Goal: Information Seeking & Learning: Learn about a topic

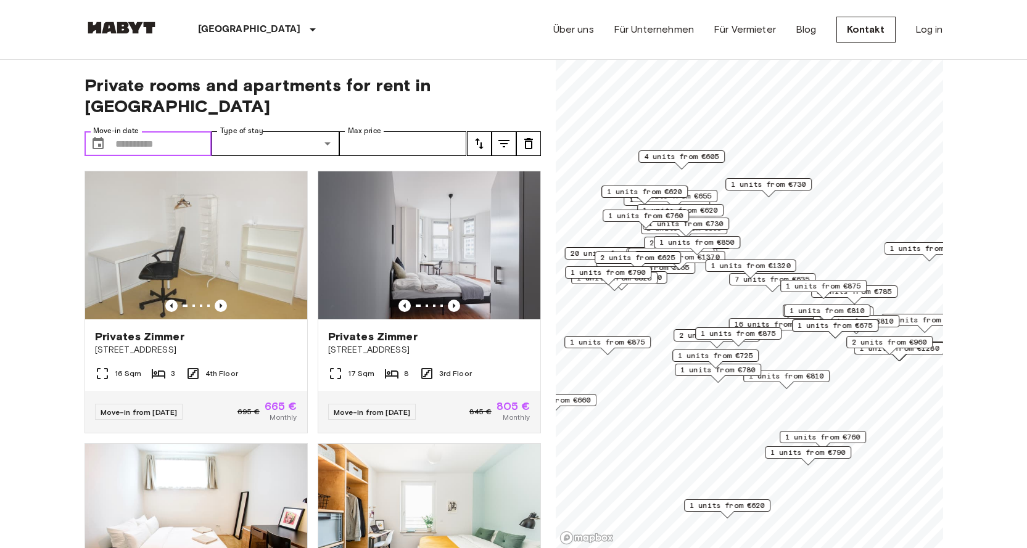
click at [166, 131] on input "Move-in date" at bounding box center [163, 143] width 97 height 25
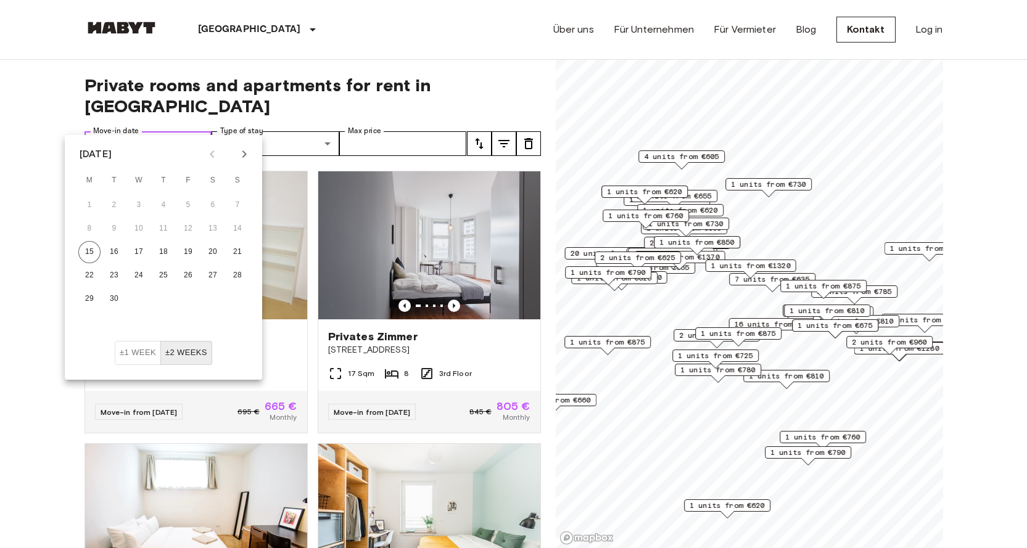
drag, startPoint x: 193, startPoint y: 113, endPoint x: 189, endPoint y: 122, distance: 10.2
click at [195, 131] on input "Move-in date" at bounding box center [163, 143] width 97 height 25
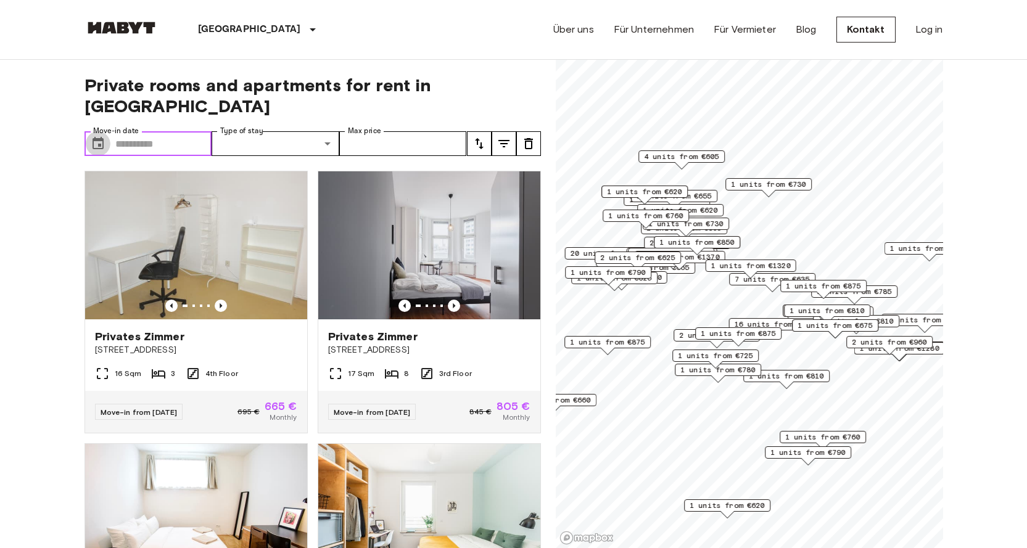
click at [99, 136] on icon "Choose date" at bounding box center [98, 143] width 15 height 15
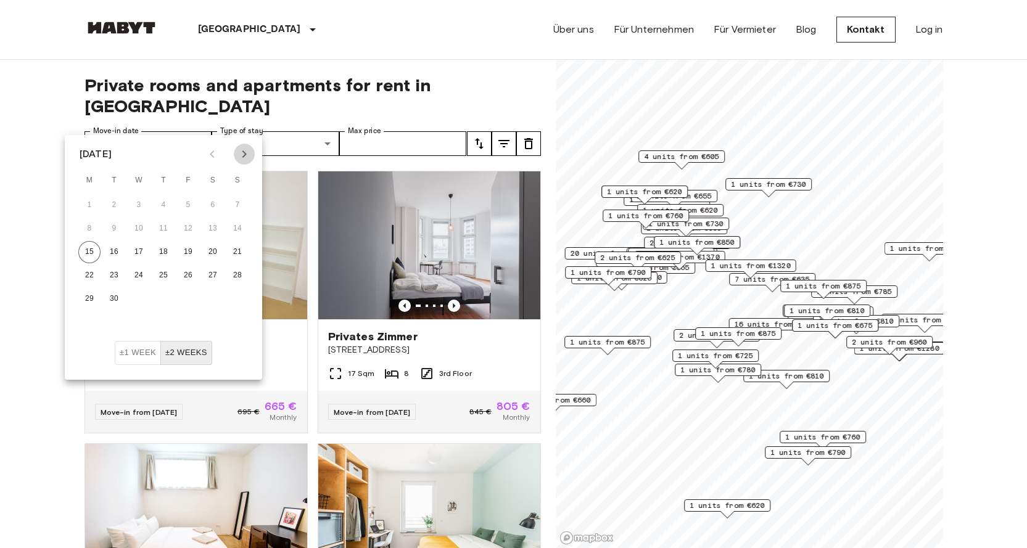
click at [245, 154] on icon "Next month" at bounding box center [244, 154] width 15 height 15
drag, startPoint x: 88, startPoint y: 209, endPoint x: 207, endPoint y: 121, distance: 147.2
click at [87, 208] on button "1" at bounding box center [89, 205] width 22 height 22
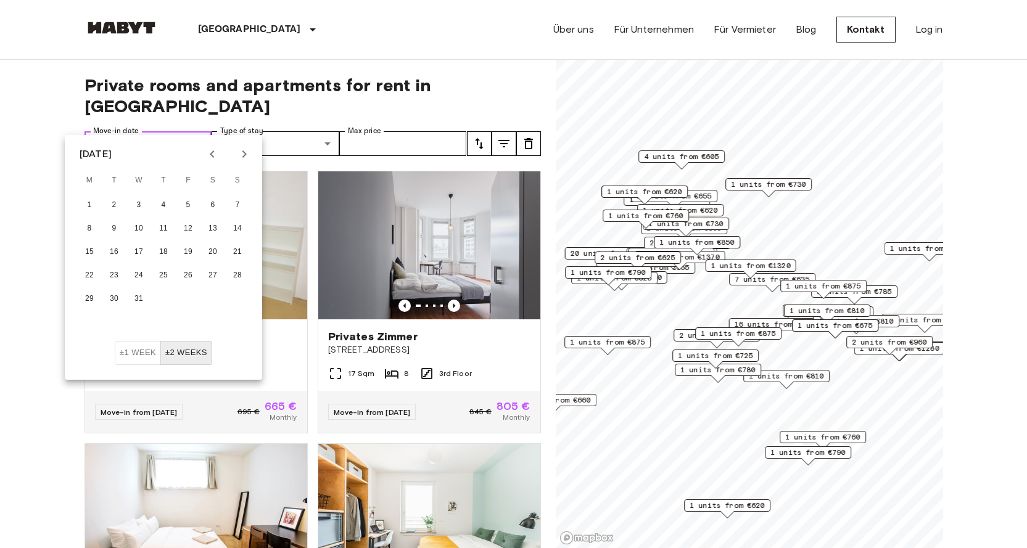
type input "**********"
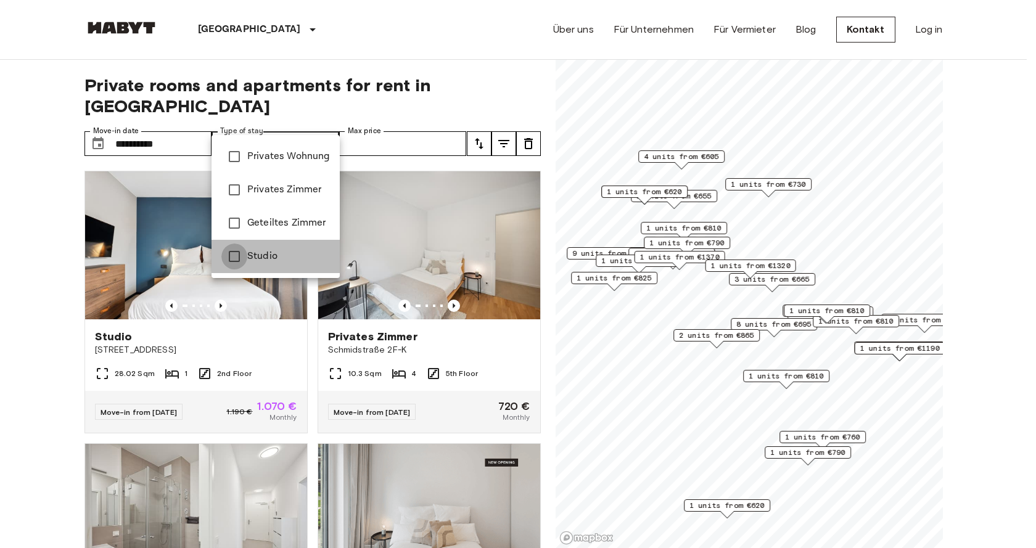
type input "******"
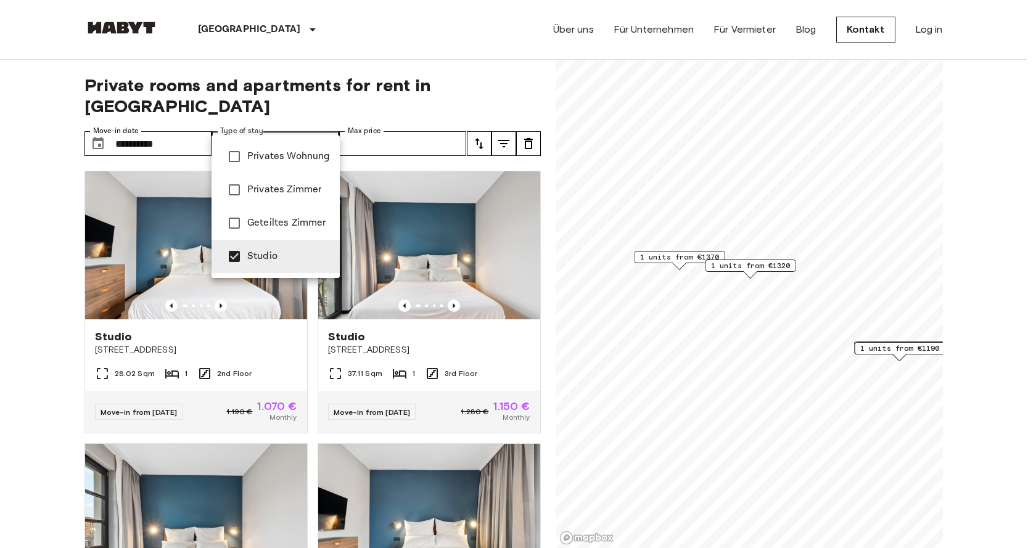
click at [55, 330] on div at bounding box center [518, 274] width 1036 height 548
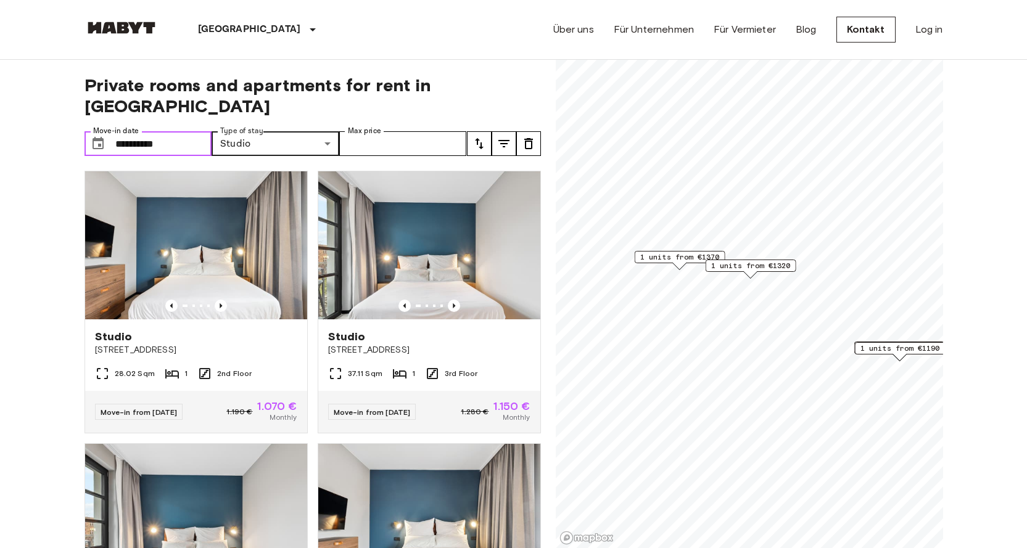
click at [192, 131] on input "**********" at bounding box center [163, 143] width 97 height 25
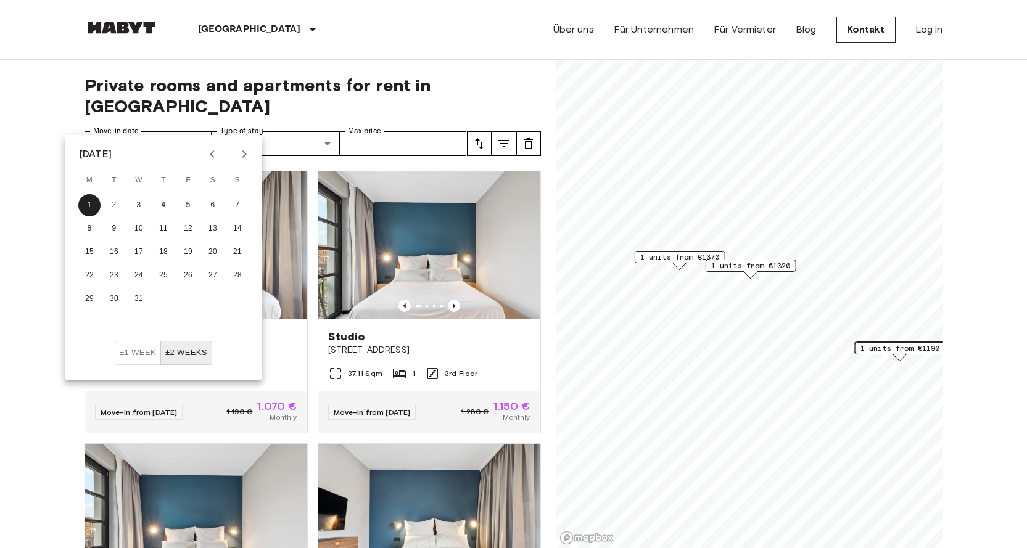
click at [248, 155] on icon "Next month" at bounding box center [244, 154] width 15 height 15
click at [166, 202] on button "1" at bounding box center [163, 205] width 22 height 22
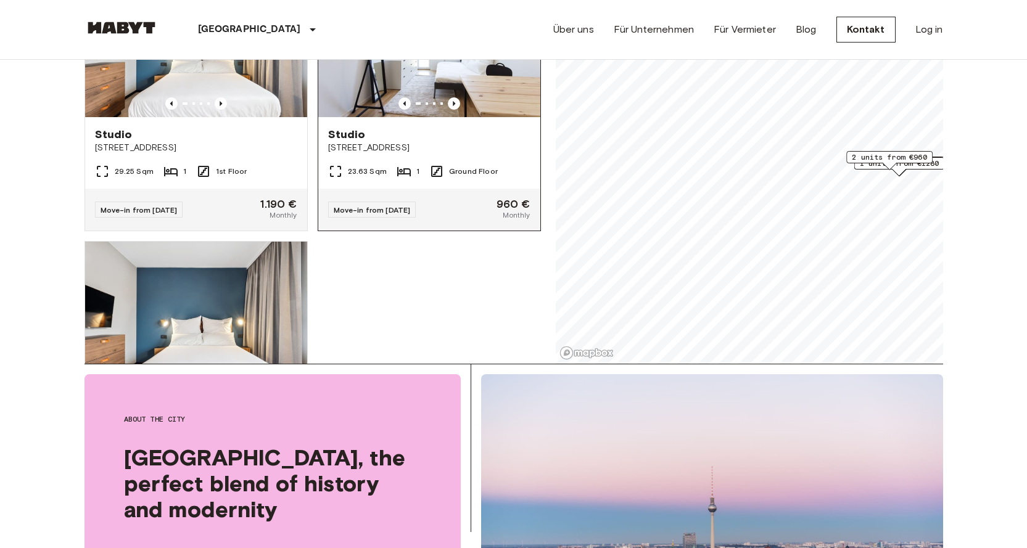
scroll to position [567, 0]
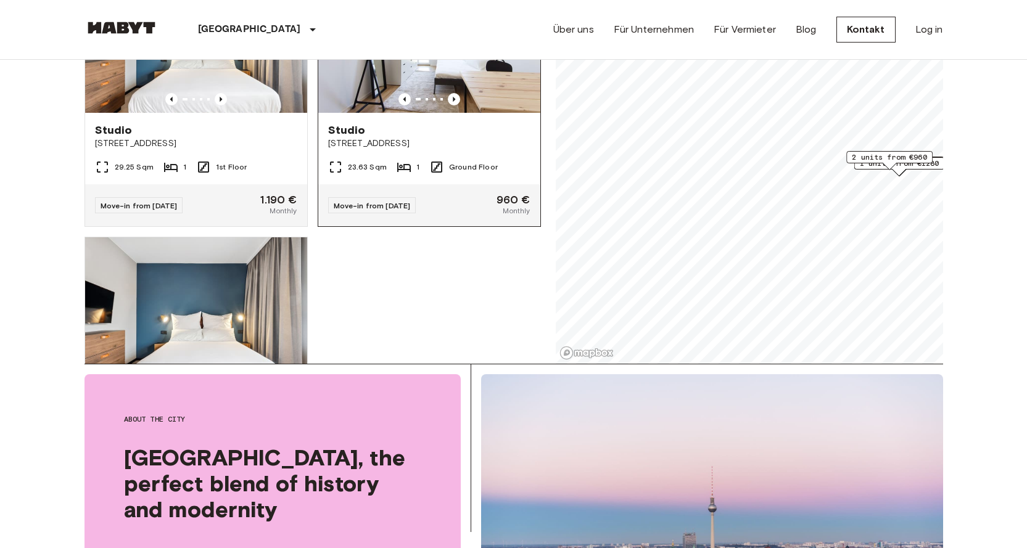
click at [445, 113] on div "Studio Archibaldweg 12" at bounding box center [429, 136] width 222 height 47
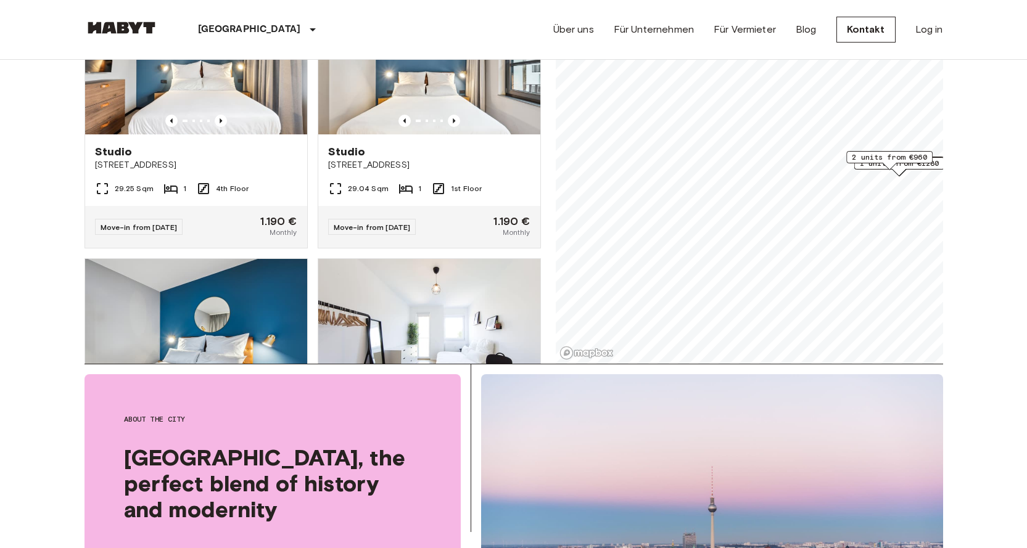
scroll to position [0, 0]
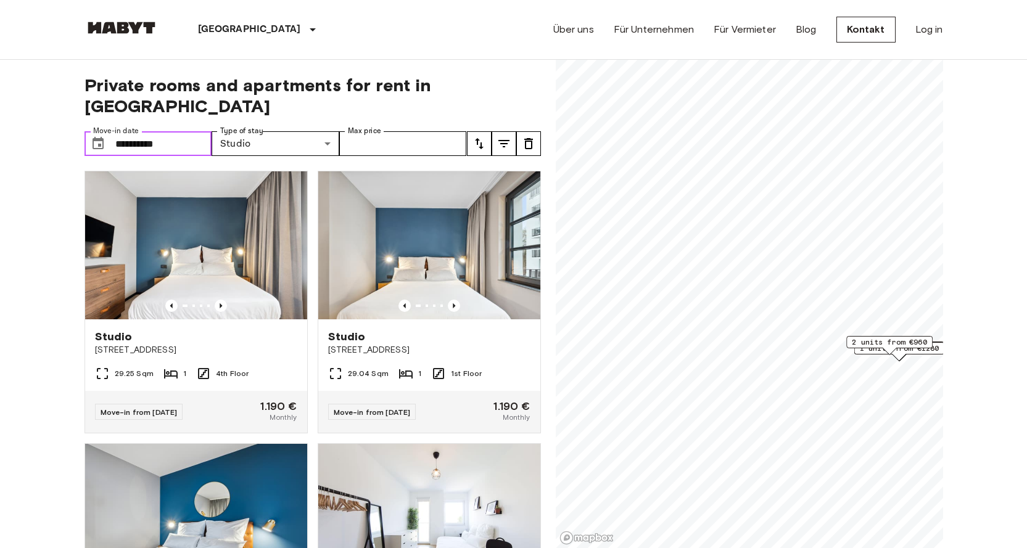
click at [184, 131] on input "**********" at bounding box center [163, 143] width 97 height 25
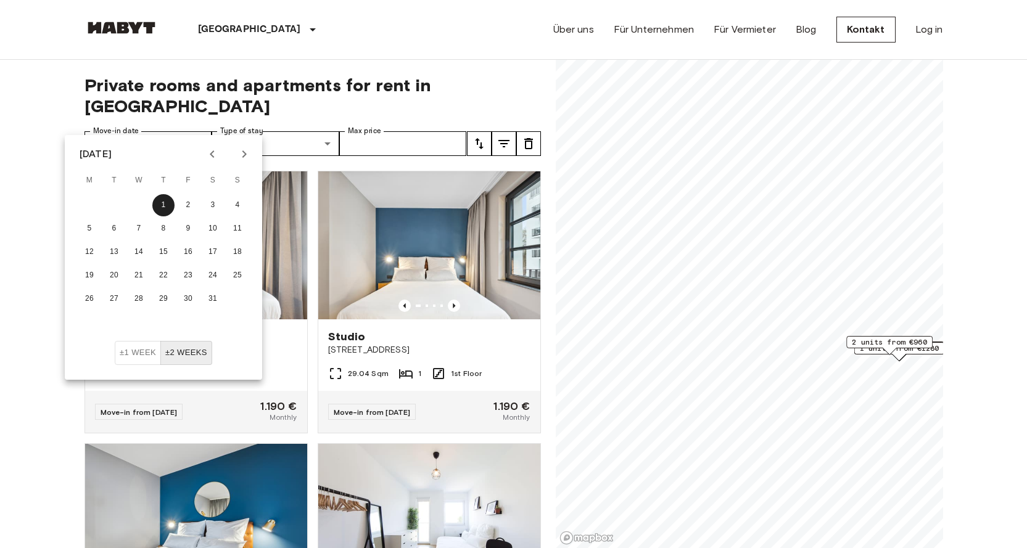
drag, startPoint x: 206, startPoint y: 151, endPoint x: 212, endPoint y: 152, distance: 6.2
click at [210, 151] on icon "Previous month" at bounding box center [212, 154] width 15 height 15
click at [212, 152] on icon "Previous month" at bounding box center [212, 153] width 4 height 7
click at [212, 208] on button "1" at bounding box center [213, 205] width 22 height 22
type input "**********"
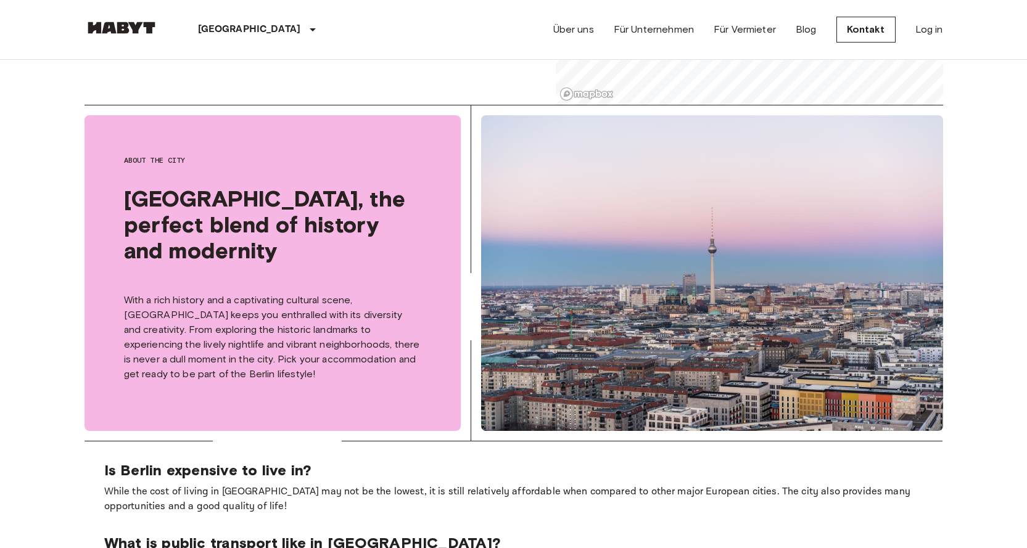
scroll to position [185, 0]
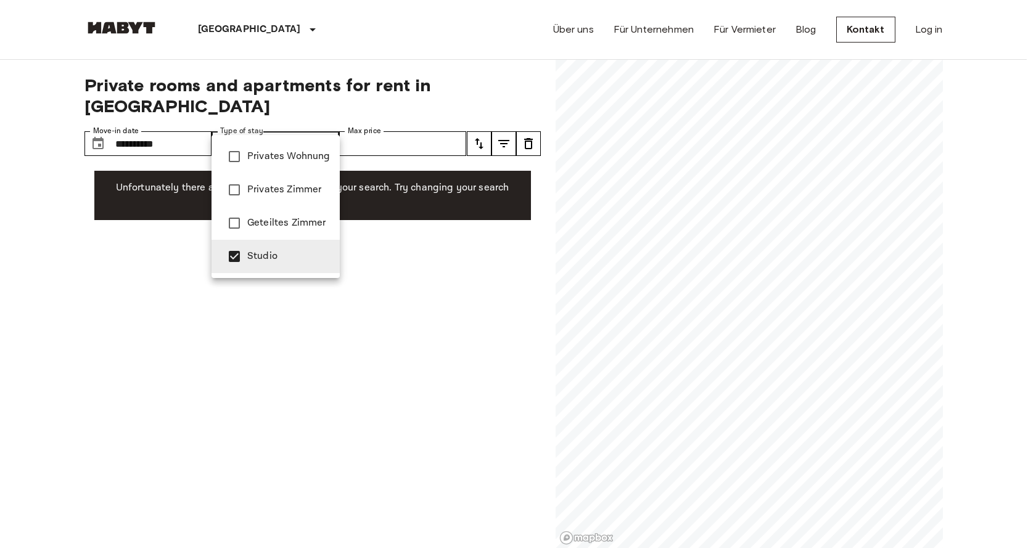
click at [261, 158] on span "Privates Wohnung" at bounding box center [288, 156] width 83 height 15
type input "**********"
click at [531, 121] on div at bounding box center [518, 274] width 1036 height 548
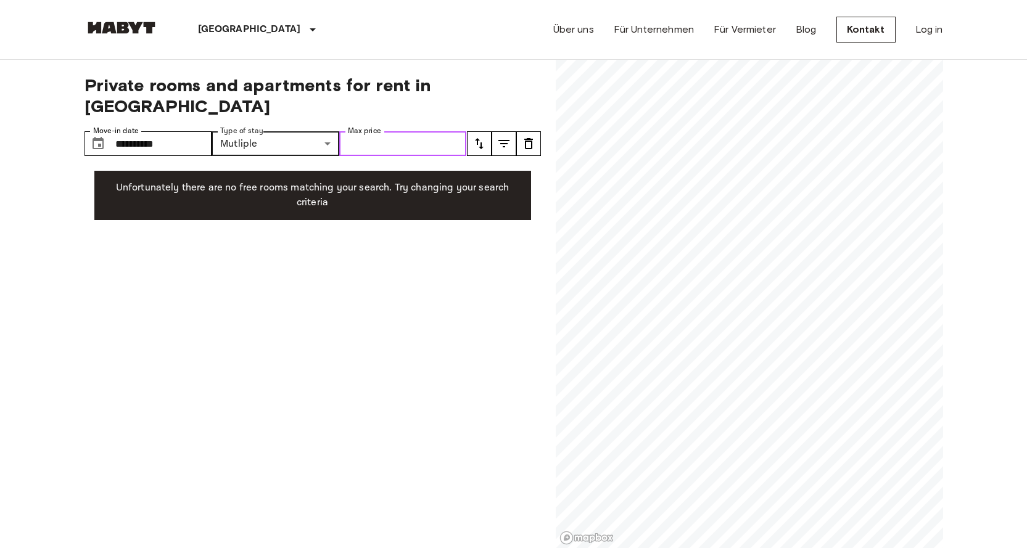
click at [397, 131] on input "Max price" at bounding box center [403, 143] width 128 height 25
type input "****"
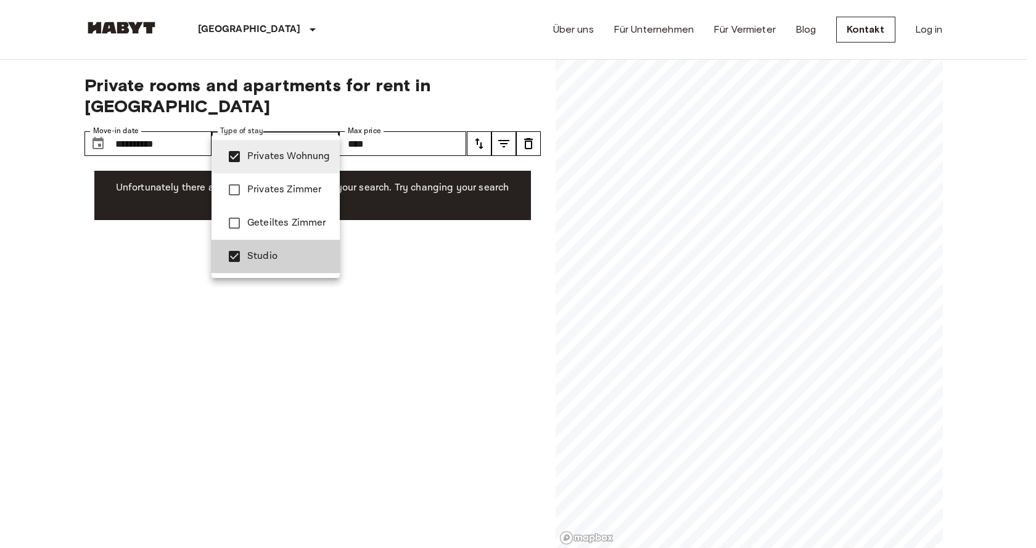
type input "******"
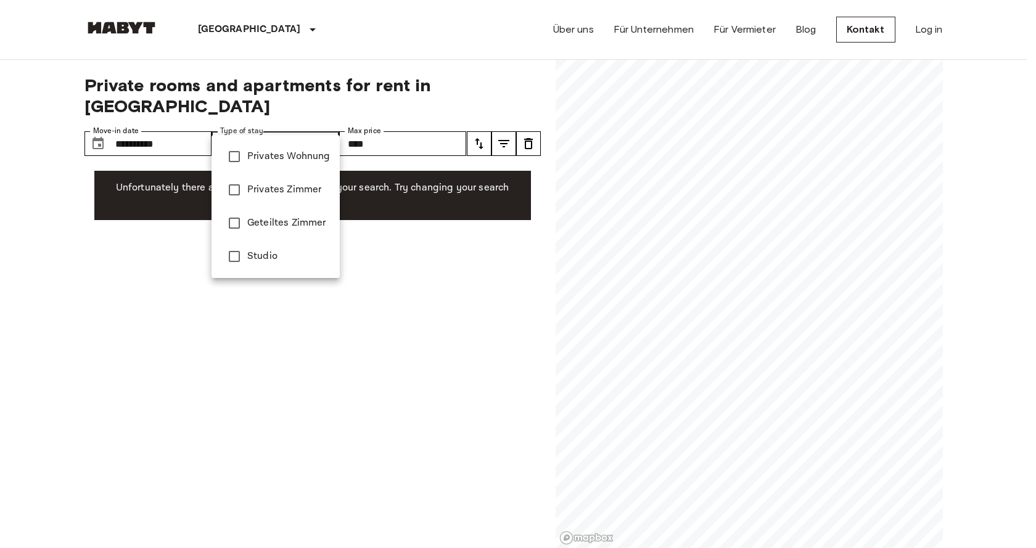
type input "**********"
click at [367, 251] on div at bounding box center [518, 274] width 1036 height 548
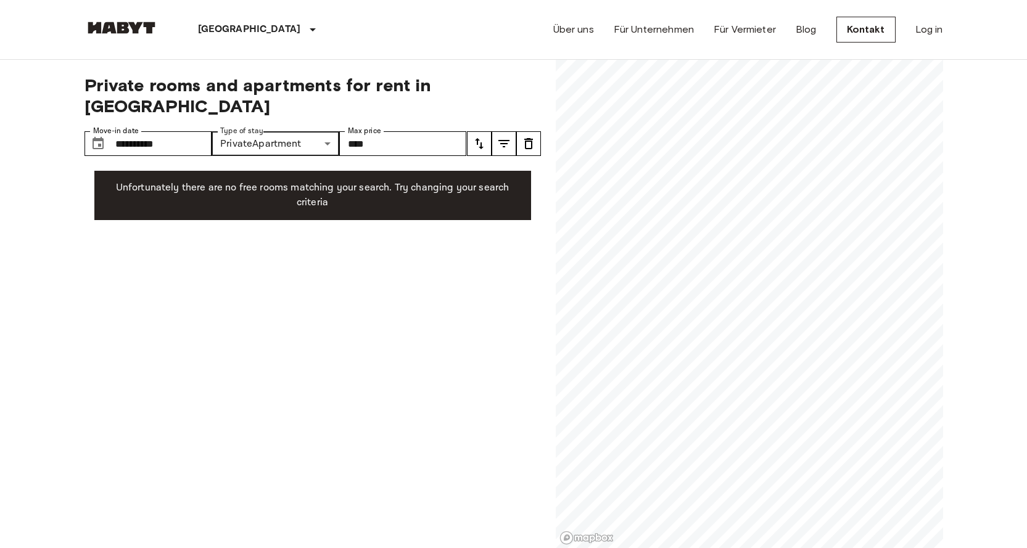
click at [528, 136] on icon "tune" at bounding box center [528, 143] width 15 height 15
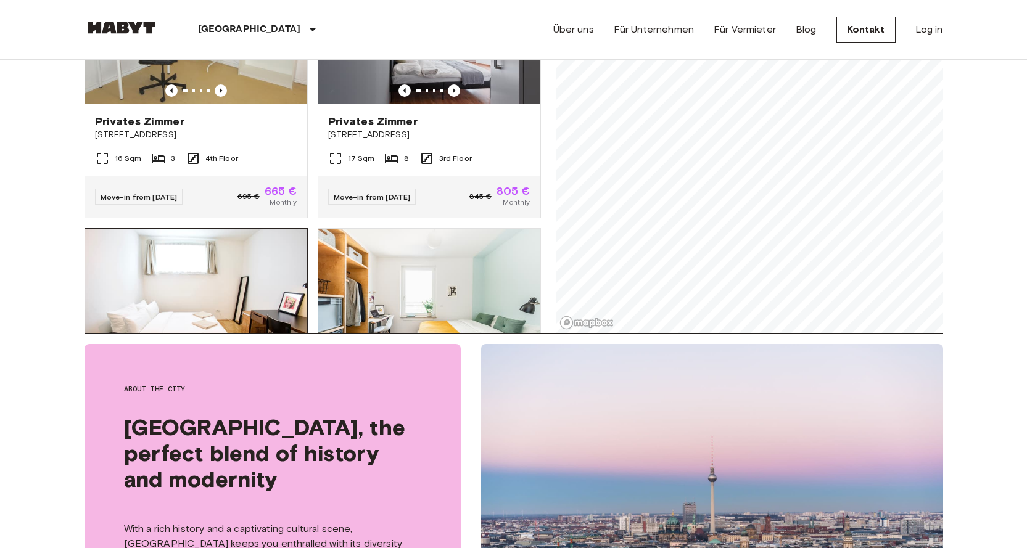
scroll to position [185, 0]
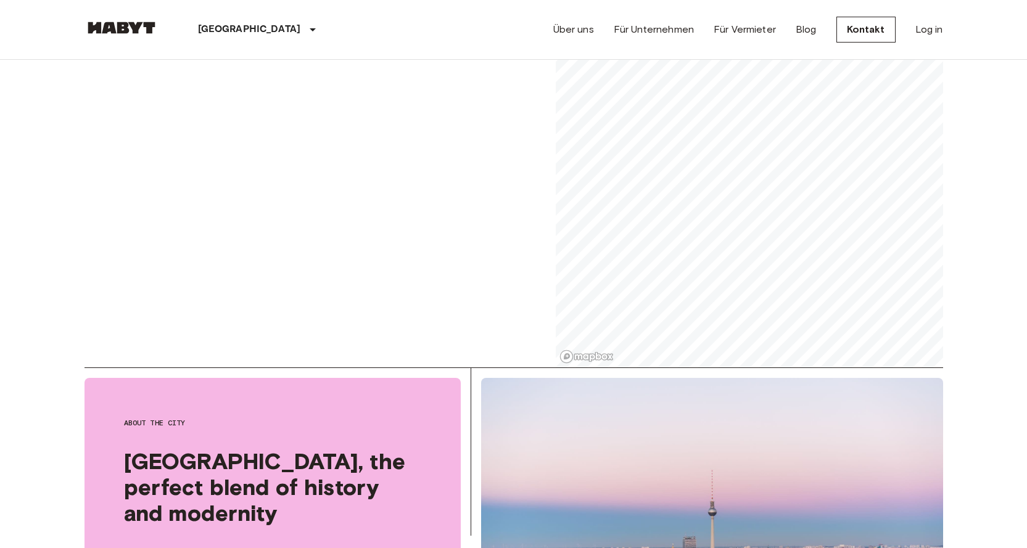
scroll to position [308, 0]
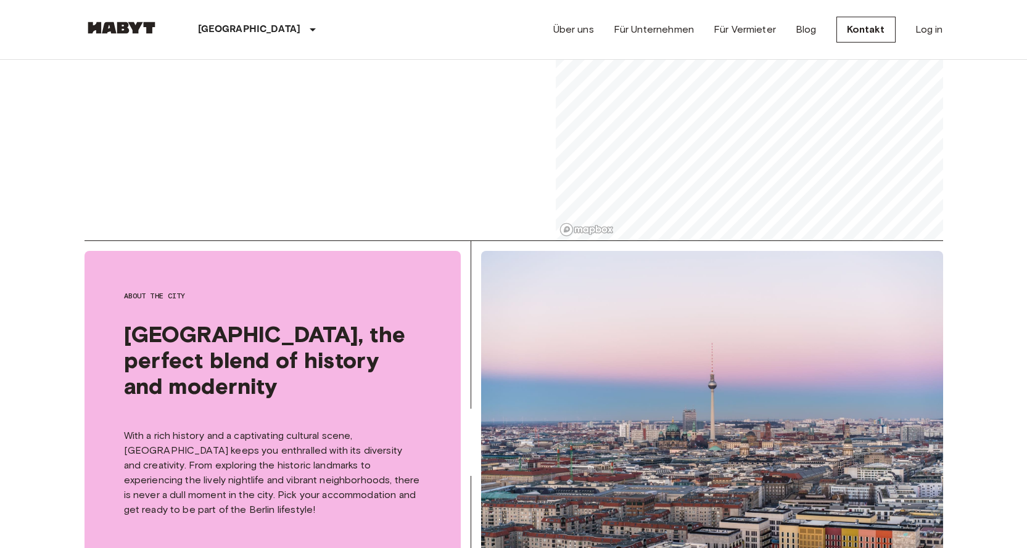
click at [126, 12] on div "Berlin Europa Amsterdam Berlin Brüssel Köln Dusseldorf Frankfurt Graz Hamburg L…" at bounding box center [222, 29] width 276 height 59
click at [132, 30] on img at bounding box center [121, 28] width 74 height 12
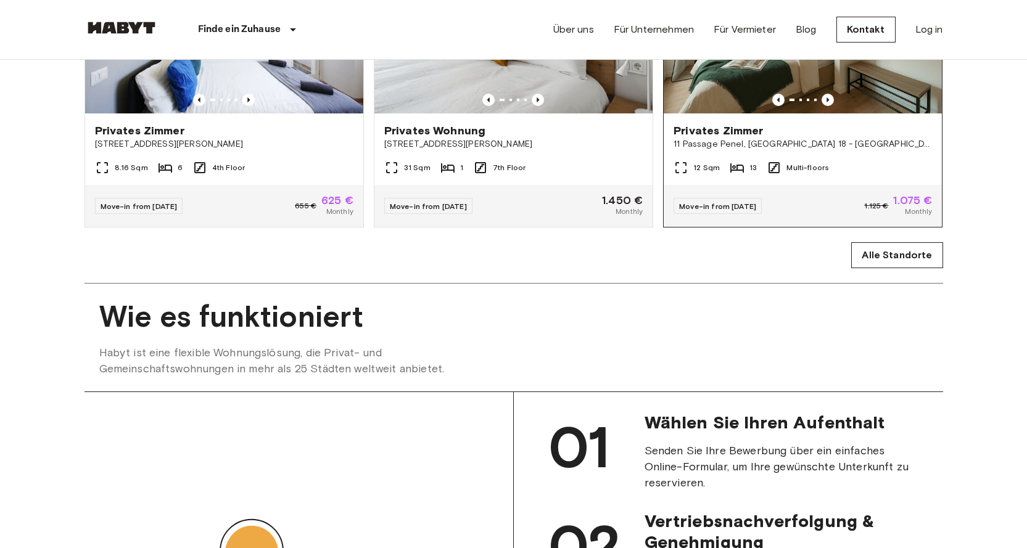
scroll to position [863, 0]
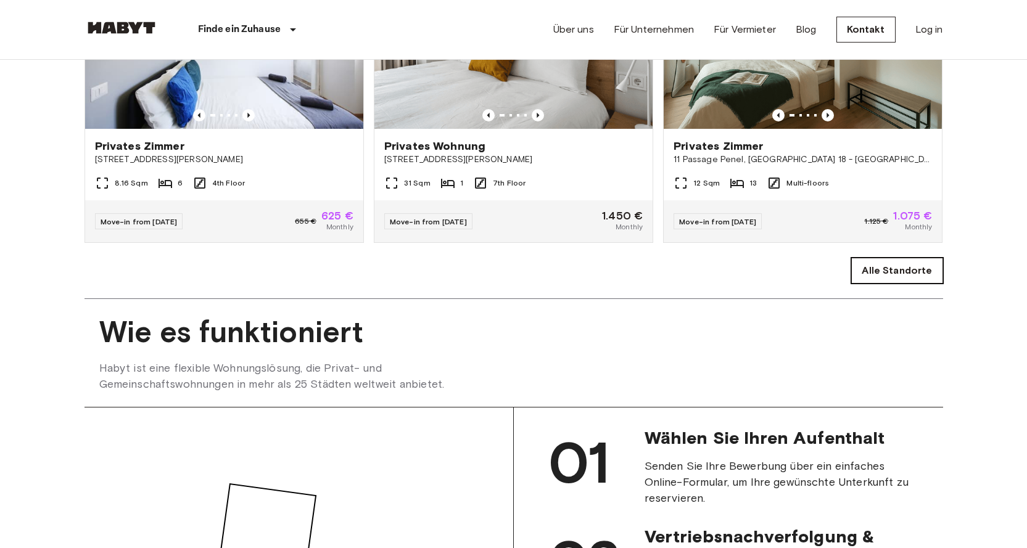
click at [908, 284] on link "Alle Standorte" at bounding box center [896, 271] width 91 height 26
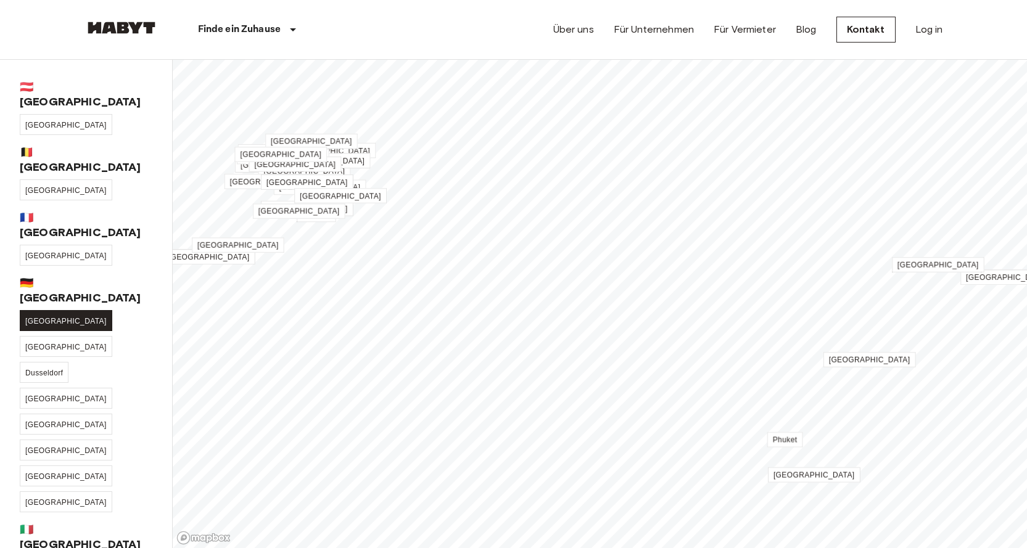
click at [43, 310] on link "[GEOGRAPHIC_DATA]" at bounding box center [66, 320] width 92 height 21
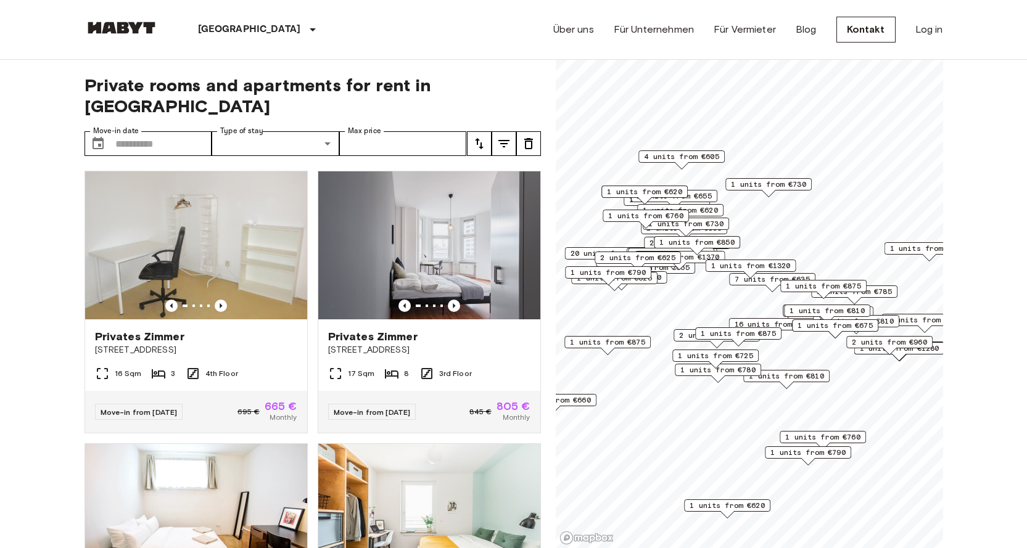
click at [543, 162] on div "Private rooms and apartments for rent in Berlin Move-in date ​ Move-in date Typ…" at bounding box center [513, 304] width 858 height 489
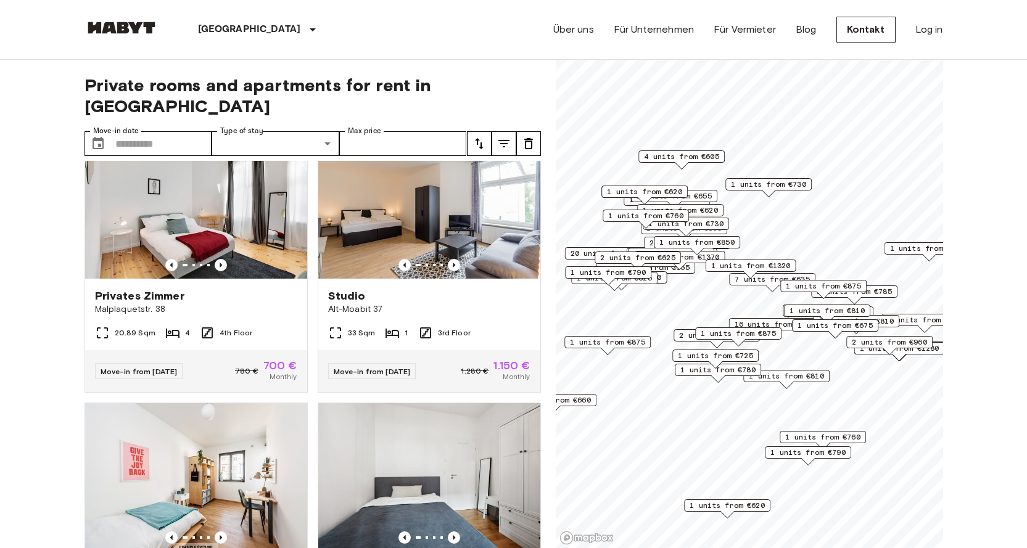
scroll to position [1952, 0]
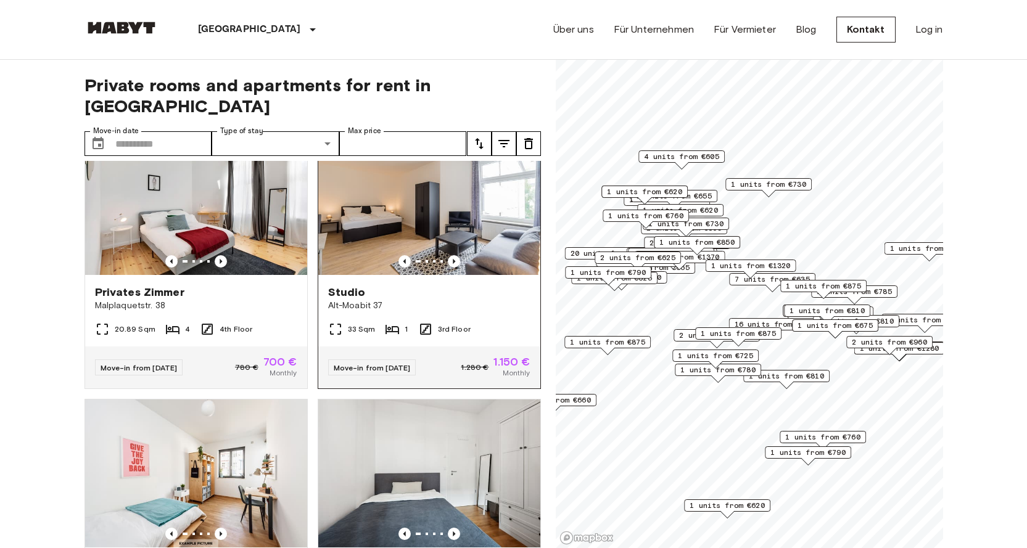
click at [412, 231] on img at bounding box center [429, 201] width 222 height 148
click at [419, 253] on img at bounding box center [429, 201] width 222 height 148
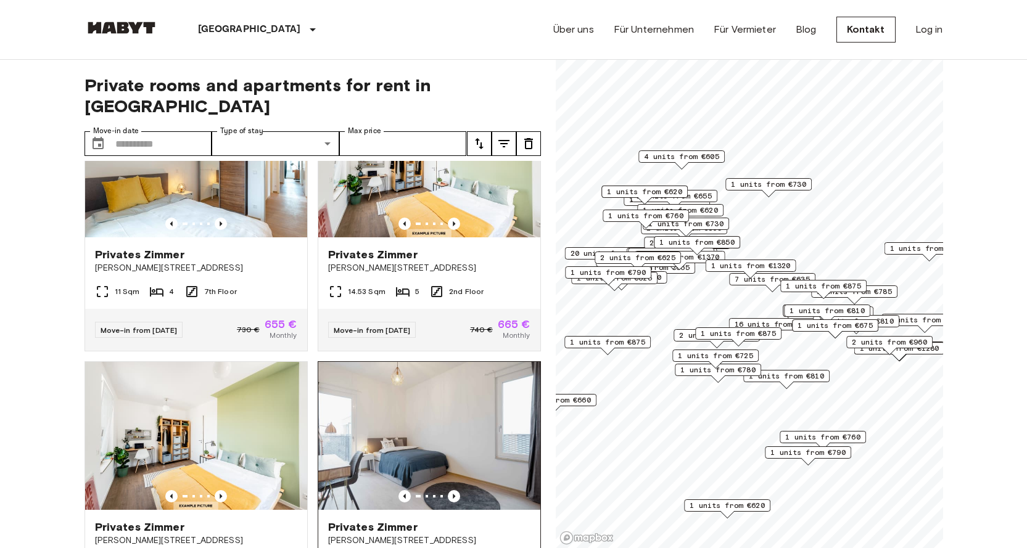
scroll to position [3214, 0]
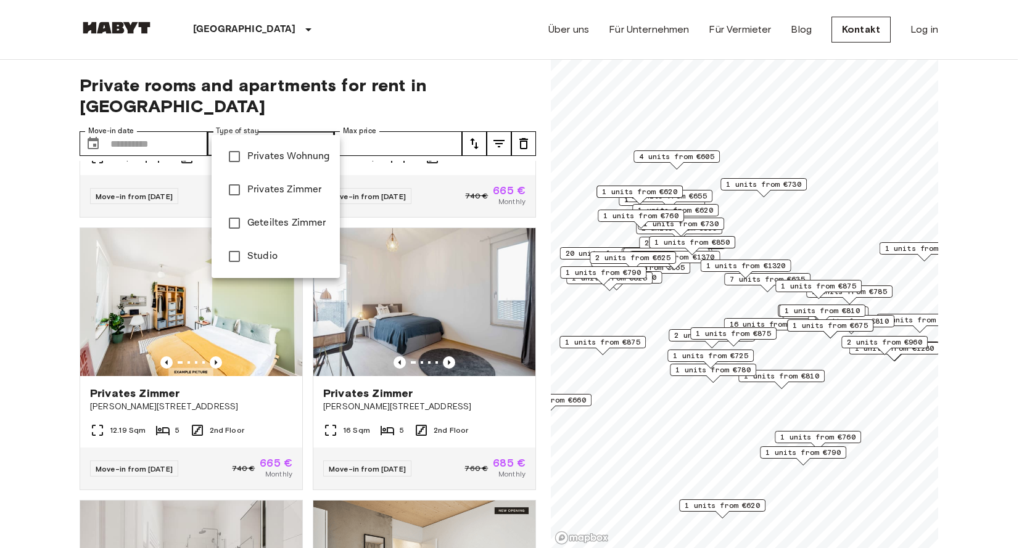
drag, startPoint x: 288, startPoint y: 128, endPoint x: 281, endPoint y: 136, distance: 10.0
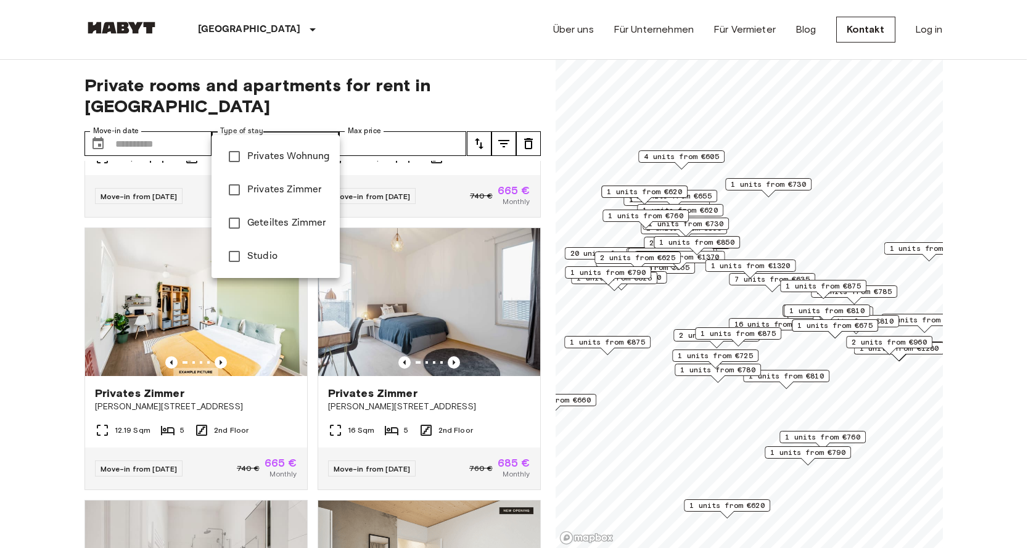
click at [275, 159] on span "Privates Wohnung" at bounding box center [288, 156] width 83 height 15
type input "**********"
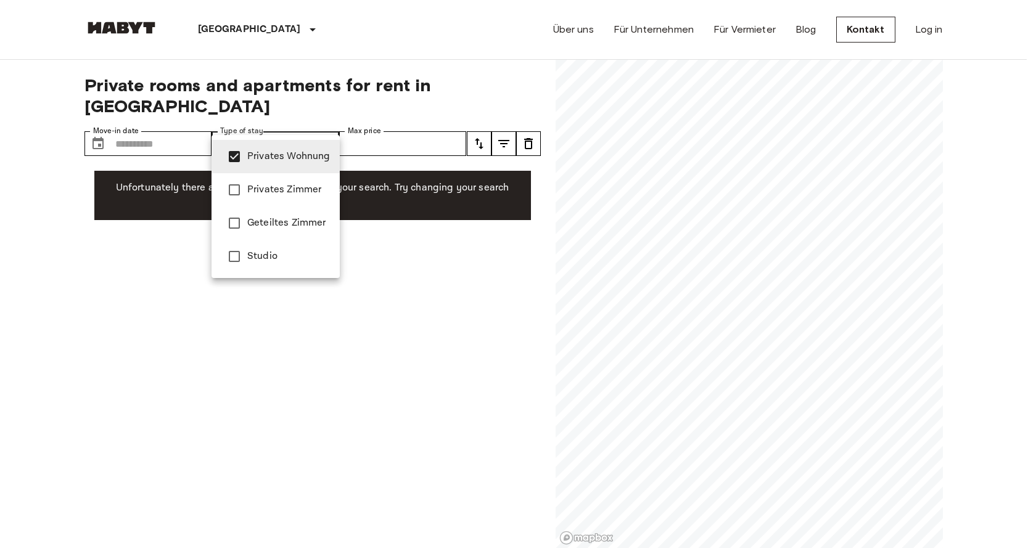
click at [423, 332] on div at bounding box center [518, 274] width 1036 height 548
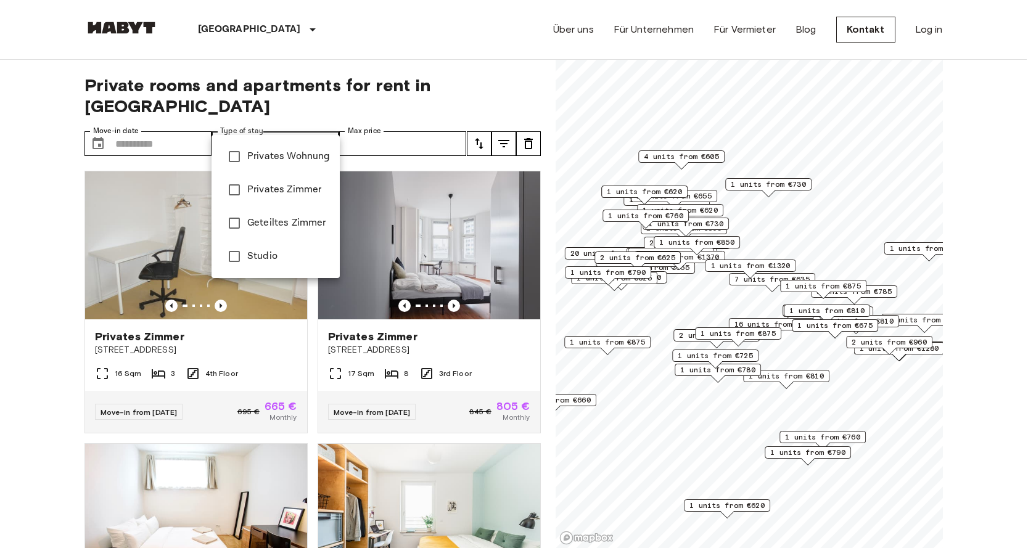
type input "**********"
type input "******"
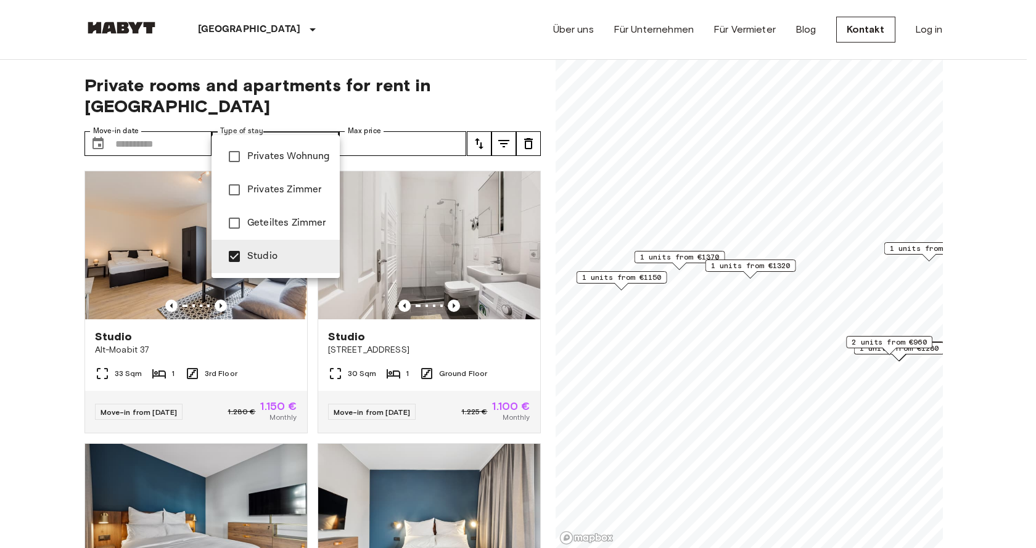
drag, startPoint x: 31, startPoint y: 268, endPoint x: 28, endPoint y: 287, distance: 20.0
click at [33, 268] on div at bounding box center [518, 274] width 1036 height 548
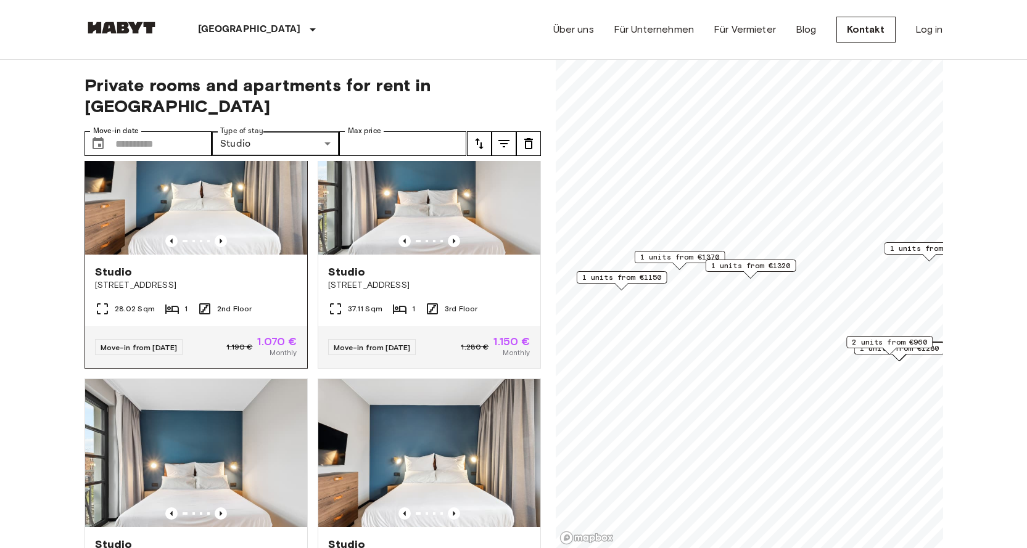
scroll to position [501, 0]
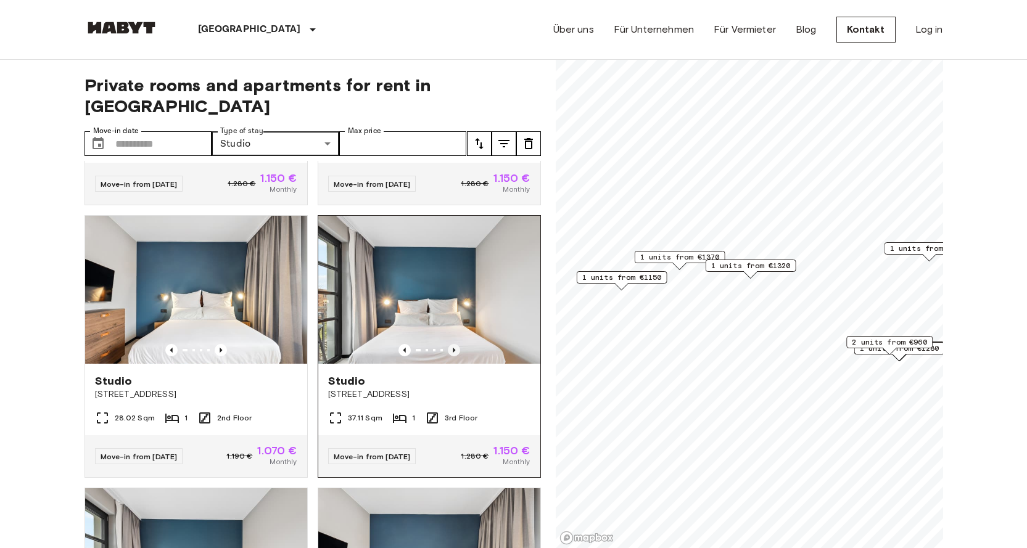
click at [449, 344] on icon "Previous image" at bounding box center [454, 350] width 12 height 12
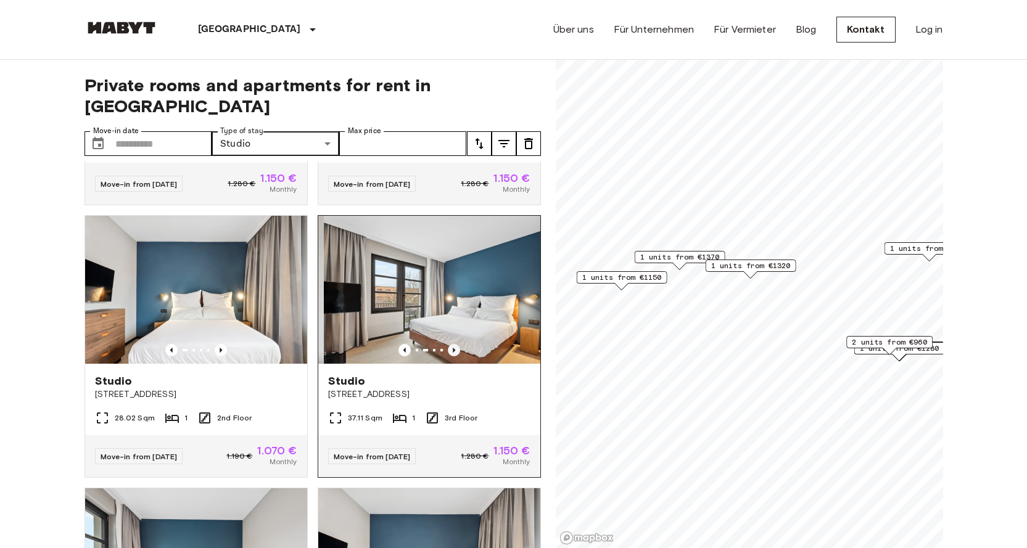
click at [448, 344] on icon "Previous image" at bounding box center [454, 350] width 12 height 12
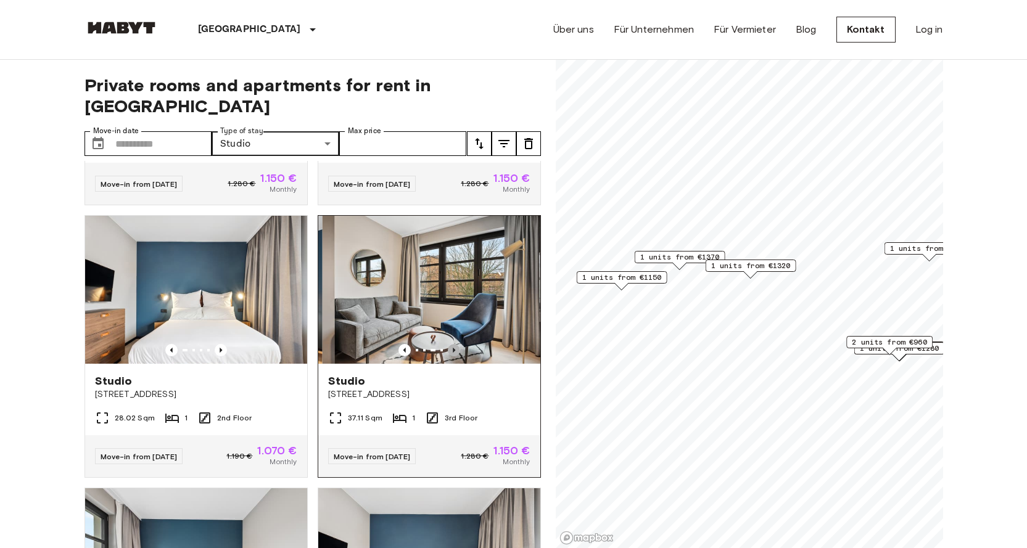
click at [451, 344] on icon "Previous image" at bounding box center [454, 350] width 12 height 12
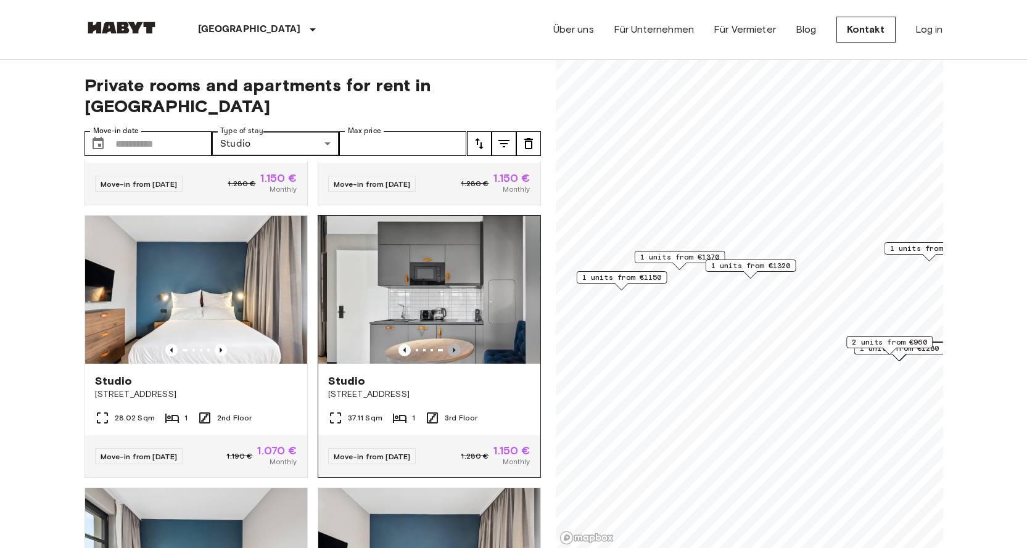
click at [451, 344] on icon "Previous image" at bounding box center [454, 350] width 12 height 12
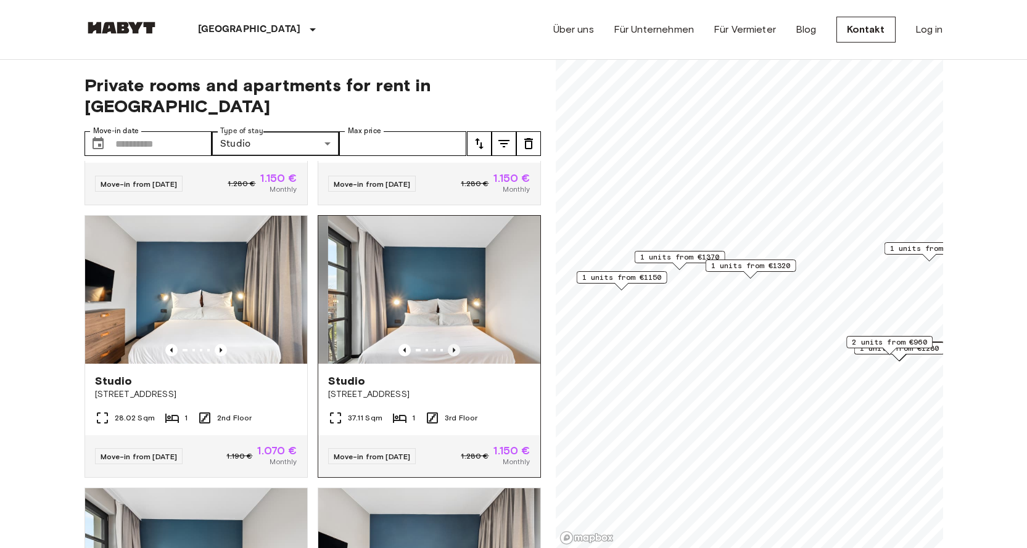
click at [451, 344] on icon "Previous image" at bounding box center [454, 350] width 12 height 12
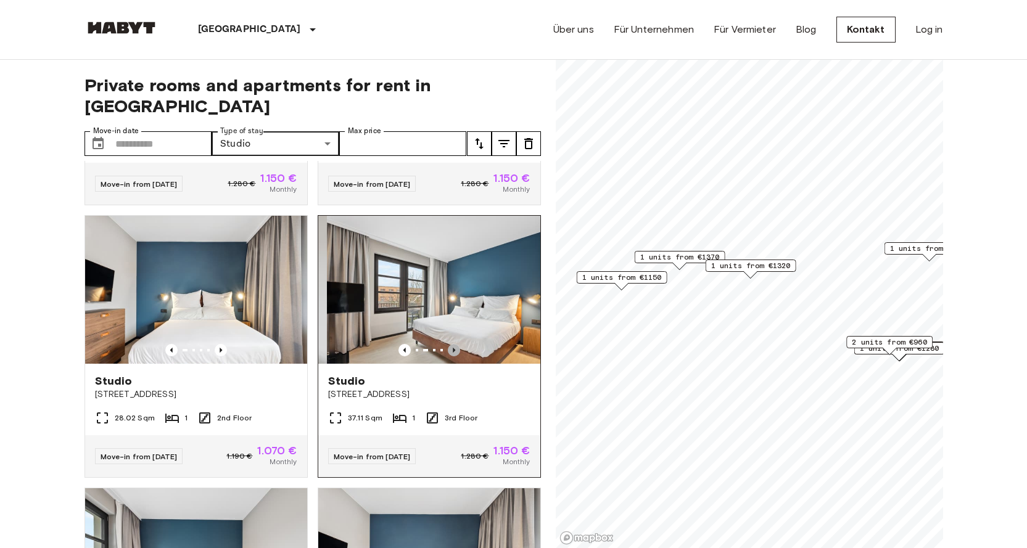
click at [451, 344] on icon "Previous image" at bounding box center [454, 350] width 12 height 12
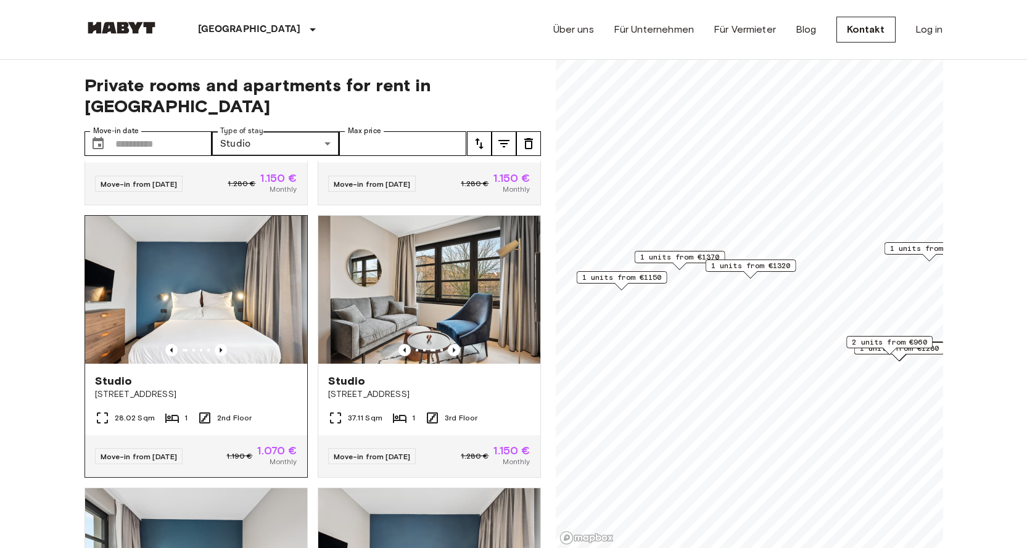
click at [249, 326] on img at bounding box center [196, 290] width 222 height 148
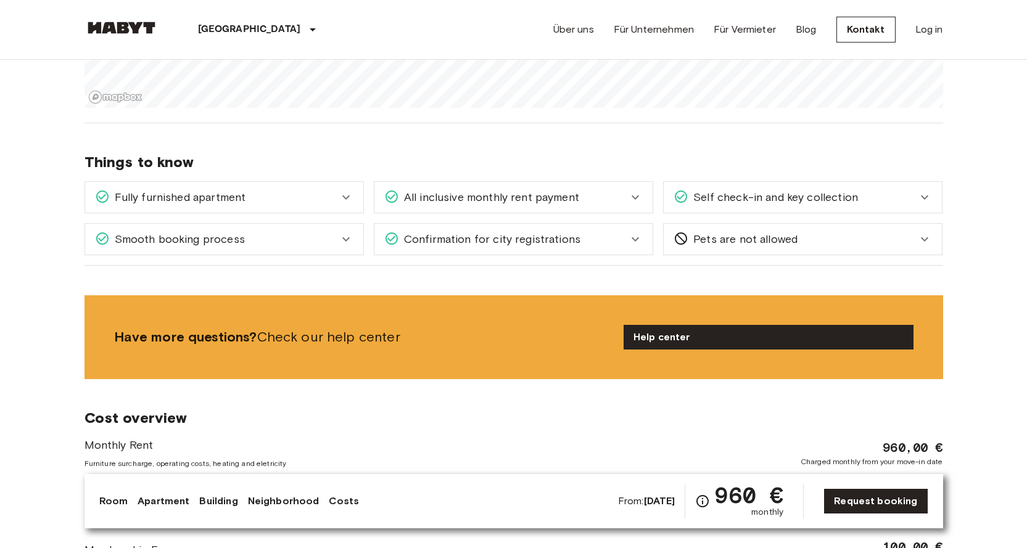
scroll to position [521, 0]
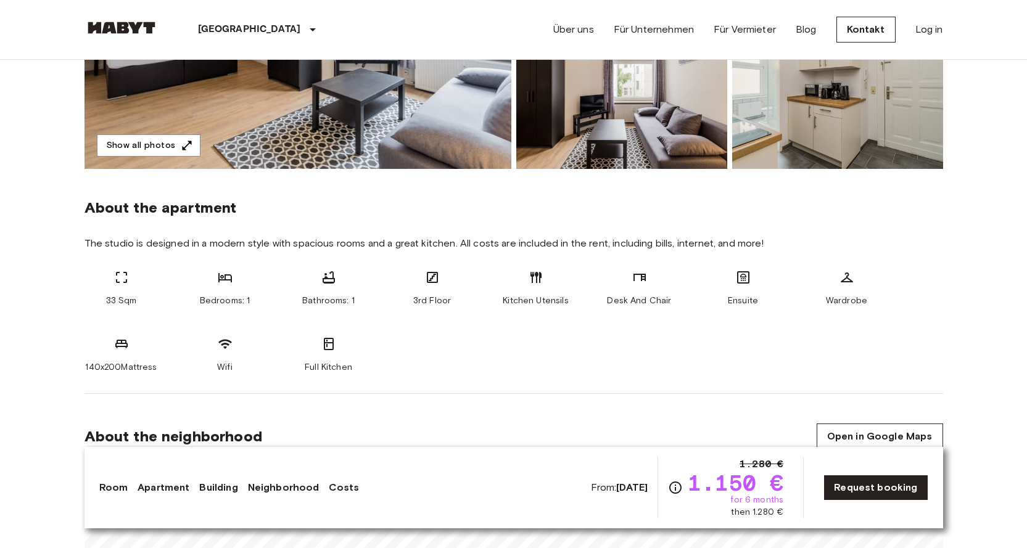
scroll to position [432, 0]
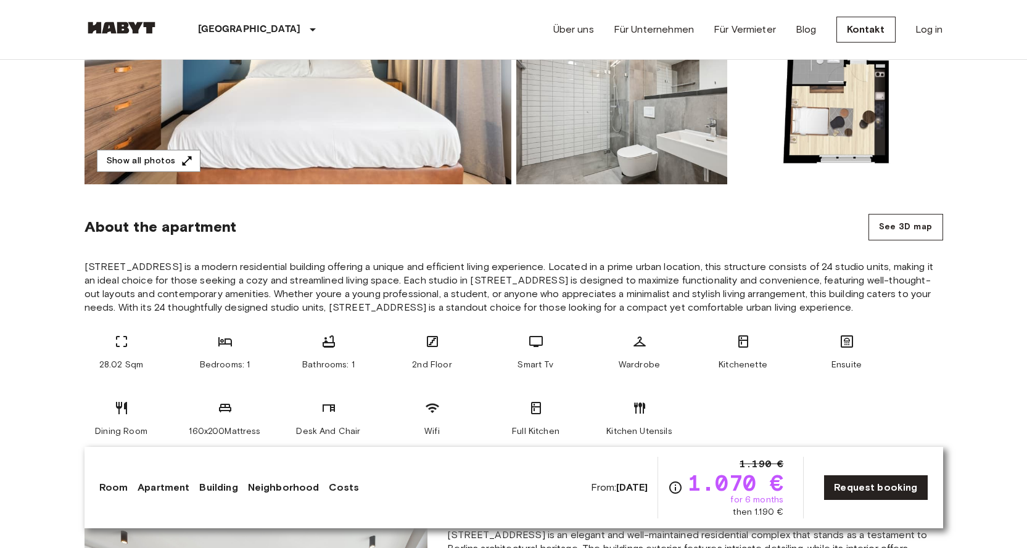
scroll to position [370, 0]
